Goal: Task Accomplishment & Management: Use online tool/utility

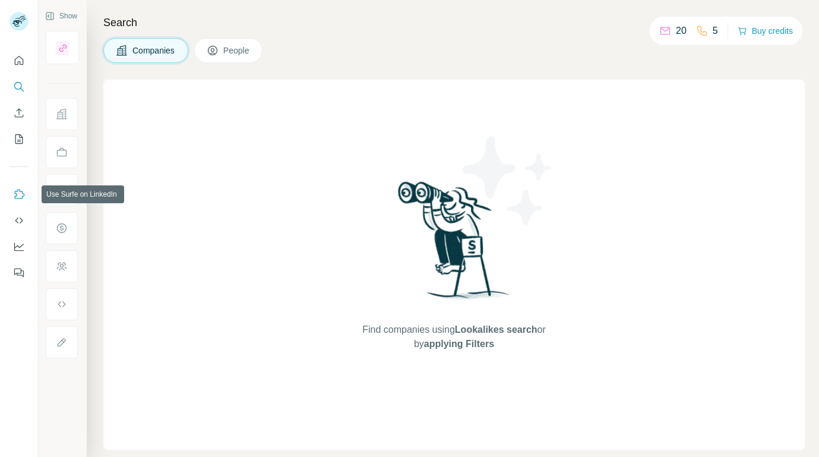
click at [18, 195] on icon "Use Surfe on LinkedIn" at bounding box center [19, 194] width 12 height 12
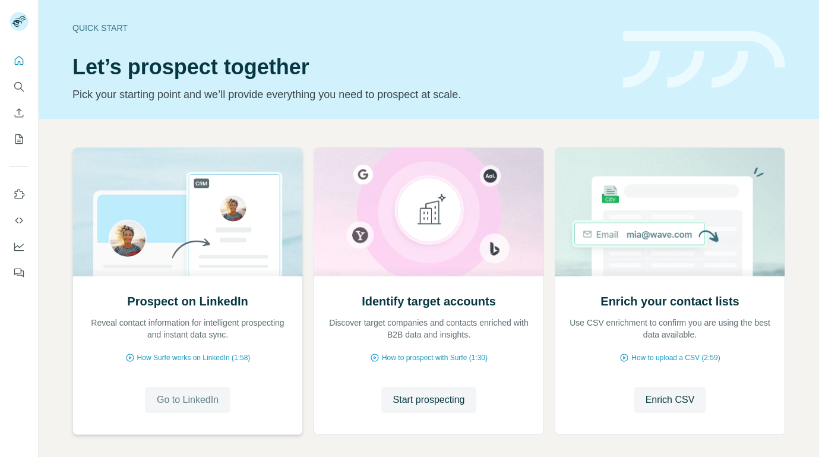
click at [171, 405] on span "Go to LinkedIn" at bounding box center [188, 400] width 62 height 14
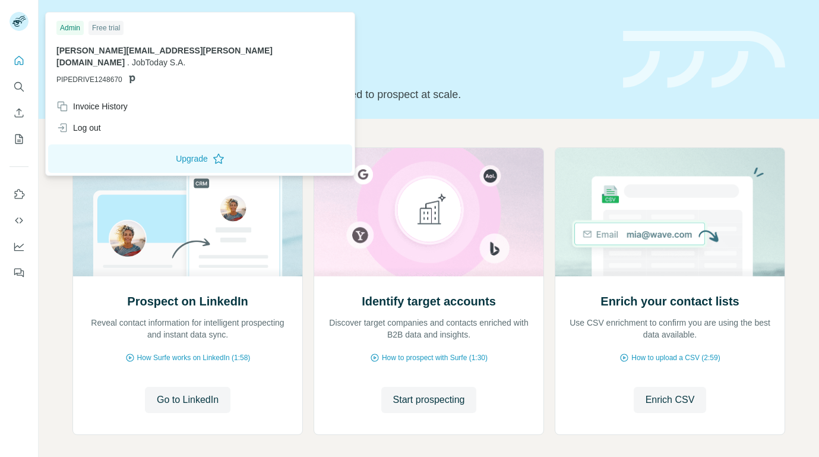
click at [13, 18] on rect at bounding box center [19, 21] width 19 height 19
click at [21, 195] on icon "Use Surfe on LinkedIn" at bounding box center [19, 194] width 12 height 12
